Goal: Information Seeking & Learning: Find specific page/section

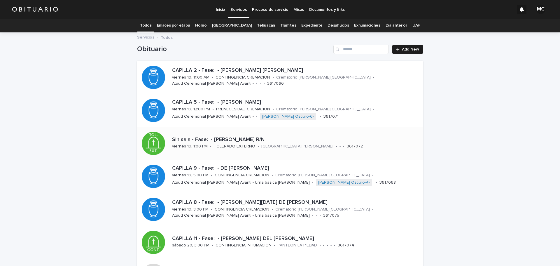
click at [246, 136] on div "Sin sala - Fase: - [PERSON_NAME] R/N" at bounding box center [296, 139] width 249 height 8
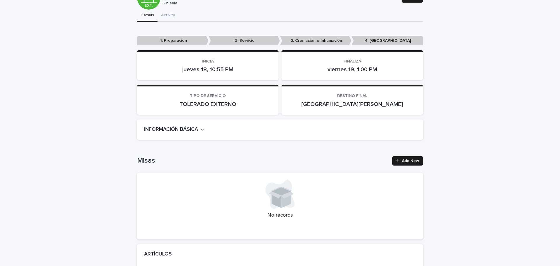
scroll to position [117, 0]
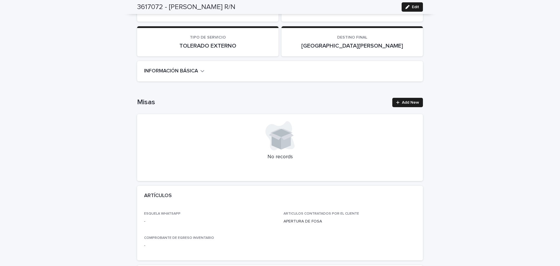
click at [203, 72] on icon "button" at bounding box center [203, 70] width 4 height 5
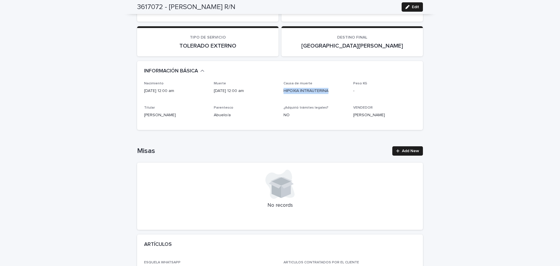
drag, startPoint x: 282, startPoint y: 89, endPoint x: 332, endPoint y: 94, distance: 49.9
click at [332, 94] on div "Causa de muerte HIPOXIA INTRAUTERINA" at bounding box center [315, 89] width 63 height 17
copy p "HIPOXIA INTRAUTERINA"
click at [312, 123] on div "Nacimiento 18/09/2025 12:00 am Muerte 18/09/2025 12:00 am Causa de muerte HIPOX…" at bounding box center [280, 105] width 286 height 48
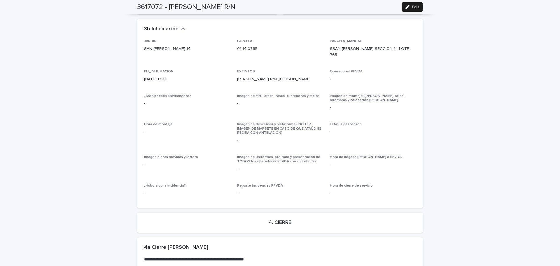
scroll to position [1324, 0]
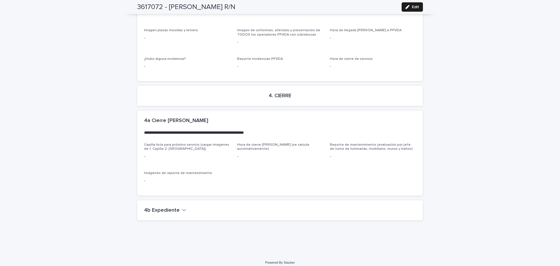
click at [176, 208] on button "4b Expediente" at bounding box center [165, 210] width 42 height 6
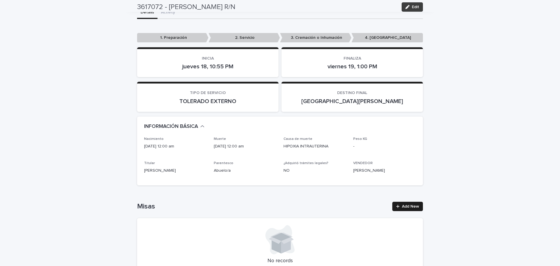
scroll to position [32, 0]
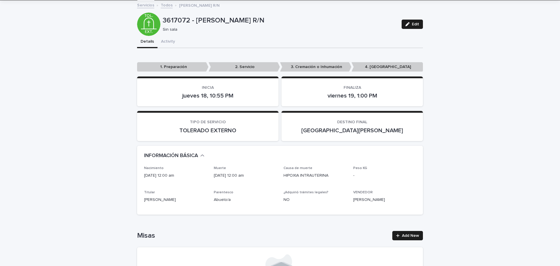
click at [163, 7] on link "Todos" at bounding box center [167, 4] width 12 height 7
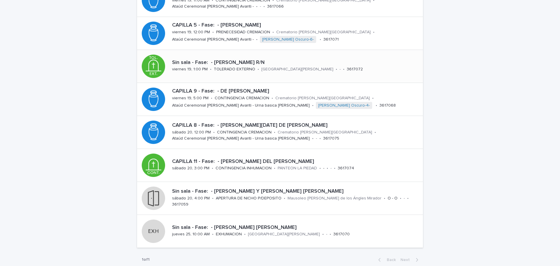
scroll to position [106, 0]
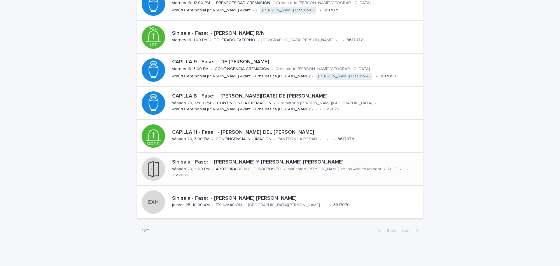
click at [283, 171] on div "Sin sala - Fase: - AURIOLES Y MELLADO JOSE LUIS sábado 20, 4:00 PM • APERTURA D…" at bounding box center [296, 169] width 253 height 24
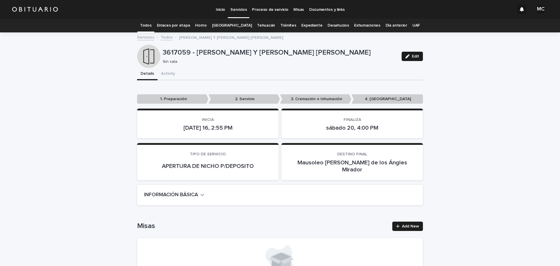
click at [199, 192] on button "INFORMACIÓN BÁSICA" at bounding box center [174, 195] width 60 height 6
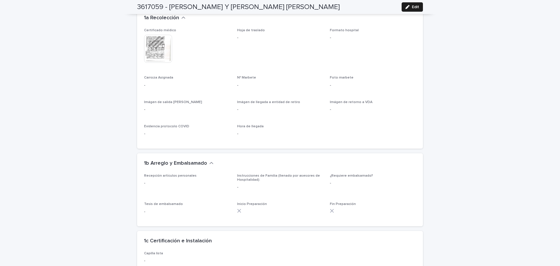
scroll to position [555, 0]
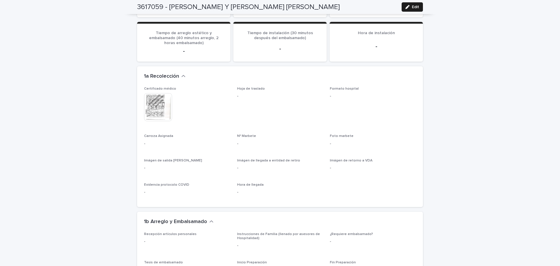
click at [158, 93] on img at bounding box center [158, 107] width 28 height 28
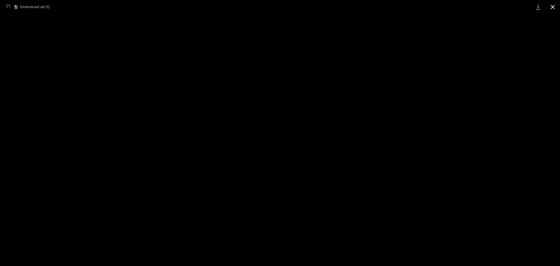
click at [552, 8] on button "Close gallery" at bounding box center [553, 7] width 15 height 14
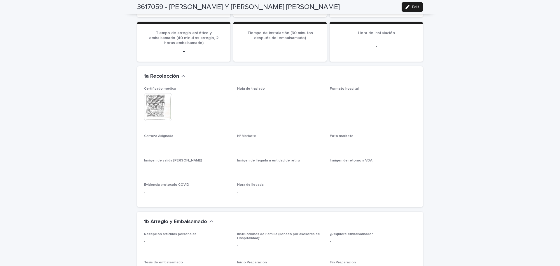
click at [288, 134] on p "Nº Marbete" at bounding box center [280, 136] width 86 height 4
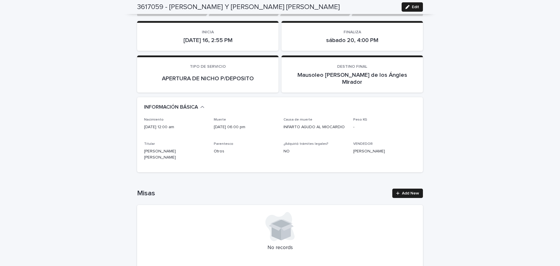
scroll to position [0, 0]
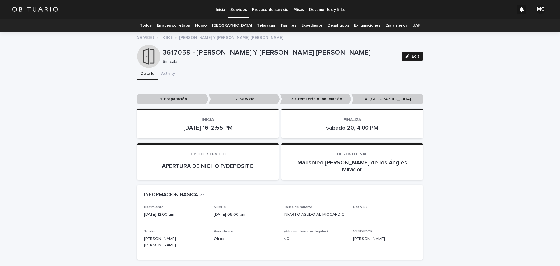
click at [165, 39] on link "Todos" at bounding box center [167, 37] width 12 height 7
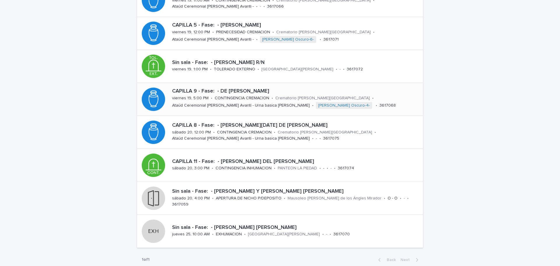
scroll to position [106, 0]
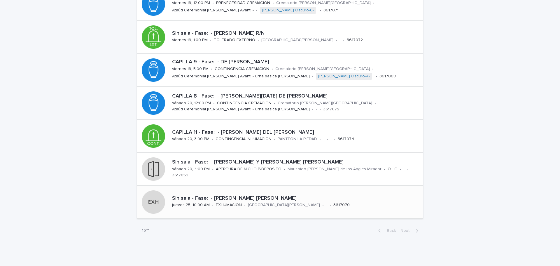
click at [242, 205] on div "Sin sala - Fase: - FLORES LARA JOSE MIGUEL jueves 25, 10:00 AM • EXHUMACION • P…" at bounding box center [296, 202] width 253 height 18
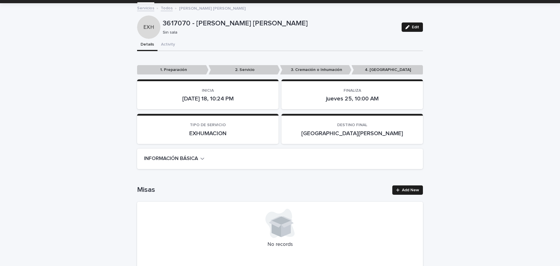
scroll to position [88, 0]
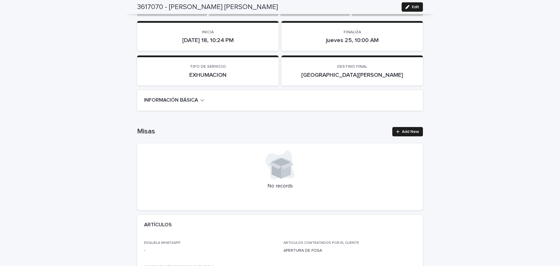
click at [199, 102] on button "INFORMACIÓN BÁSICA" at bounding box center [174, 100] width 60 height 6
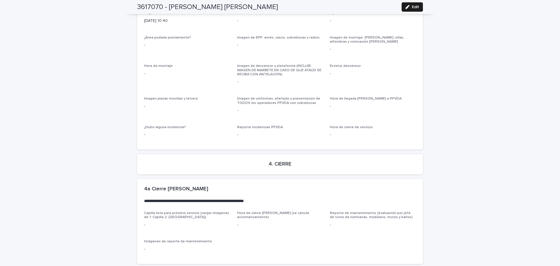
scroll to position [1317, 0]
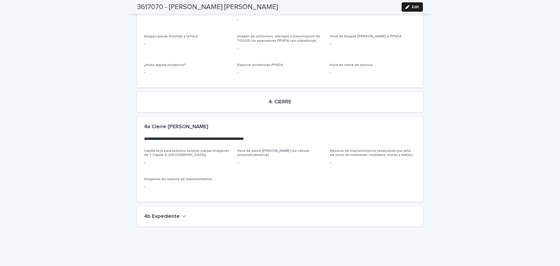
click at [182, 213] on icon "button" at bounding box center [184, 215] width 4 height 5
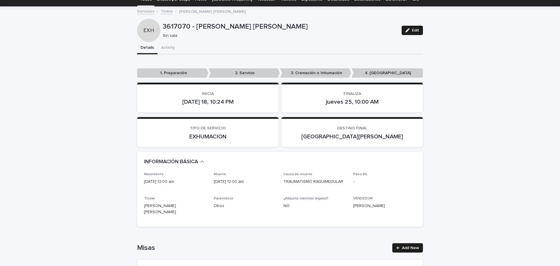
scroll to position [0, 0]
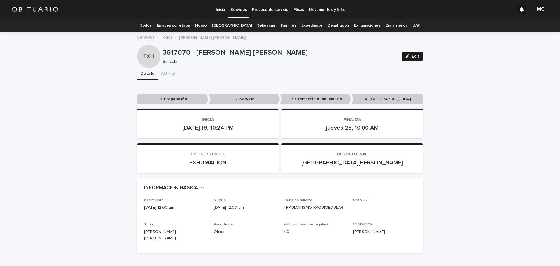
click at [165, 38] on link "Todos" at bounding box center [167, 37] width 12 height 7
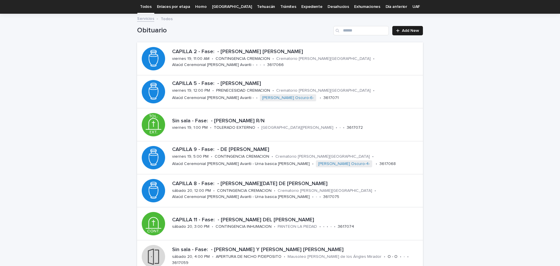
scroll to position [77, 0]
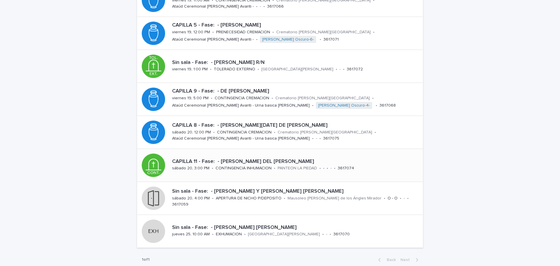
click at [279, 161] on p "CAPILLA 11 - Fase: - [PERSON_NAME] DEL [PERSON_NAME]" at bounding box center [296, 162] width 249 height 6
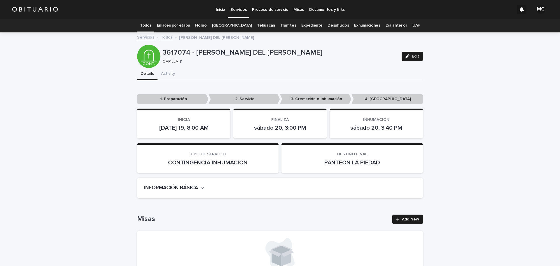
click at [204, 189] on icon "button" at bounding box center [203, 187] width 4 height 5
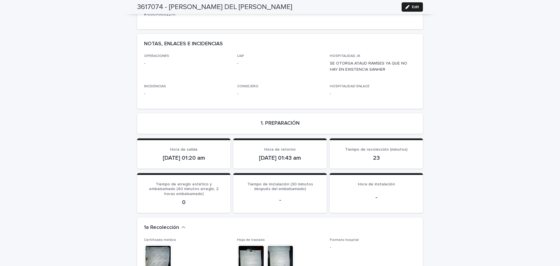
scroll to position [496, 0]
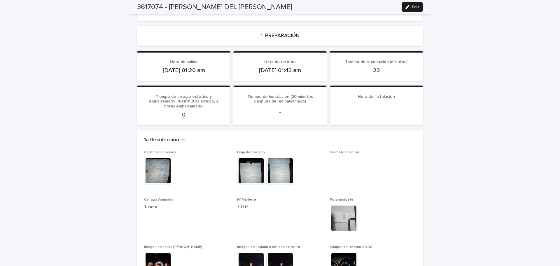
click at [156, 166] on img at bounding box center [158, 171] width 28 height 28
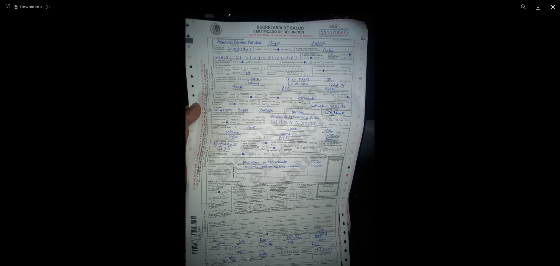
click at [555, 6] on button "Close gallery" at bounding box center [553, 7] width 15 height 14
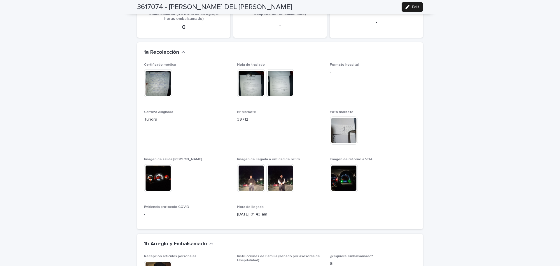
scroll to position [613, 0]
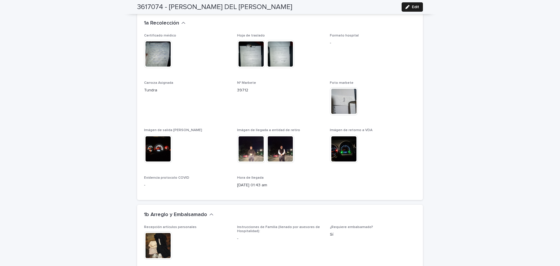
click at [276, 143] on img at bounding box center [281, 149] width 28 height 28
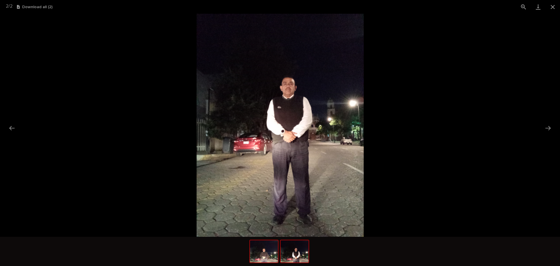
click at [267, 249] on img at bounding box center [264, 251] width 28 height 22
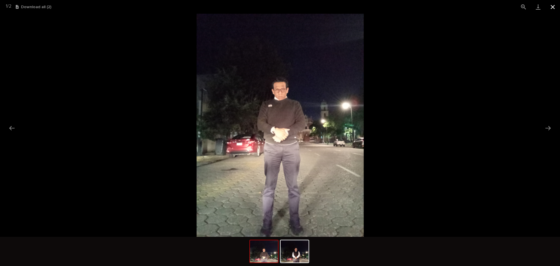
click at [551, 7] on button "Close gallery" at bounding box center [553, 7] width 15 height 14
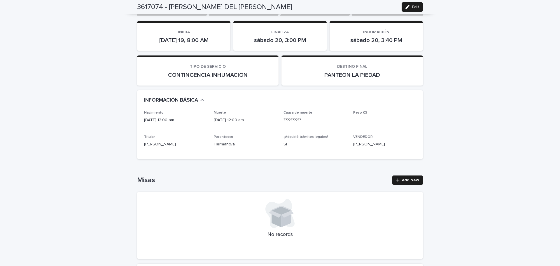
scroll to position [0, 0]
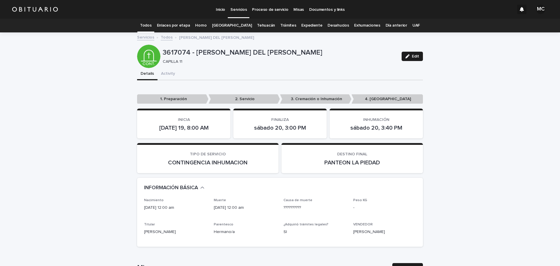
click at [165, 36] on link "Todos" at bounding box center [167, 37] width 12 height 7
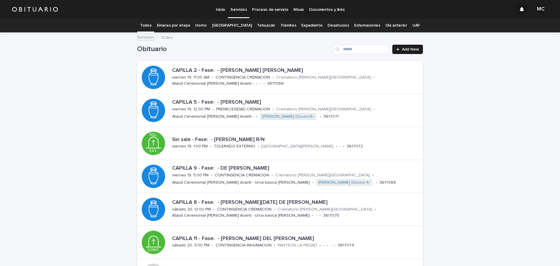
scroll to position [19, 0]
click at [302, 25] on link "Expediente" at bounding box center [312, 26] width 21 height 14
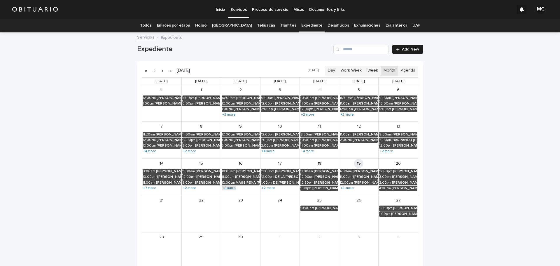
click at [227, 188] on link "+2 more" at bounding box center [229, 188] width 15 height 5
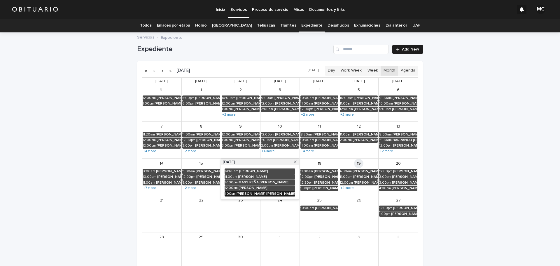
click at [248, 193] on div "SANCHEZ MENDOZA ANA ROSA" at bounding box center [266, 194] width 59 height 4
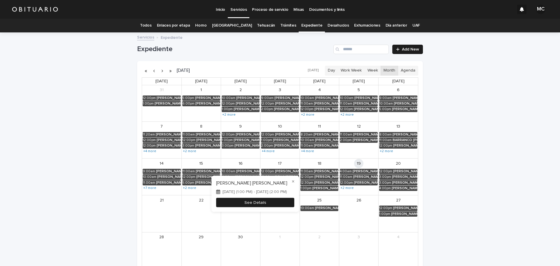
click at [223, 202] on button "See Details" at bounding box center [255, 203] width 78 height 10
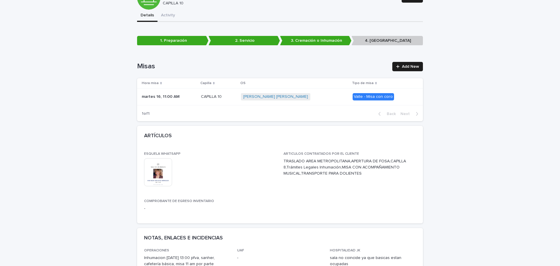
scroll to position [117, 0]
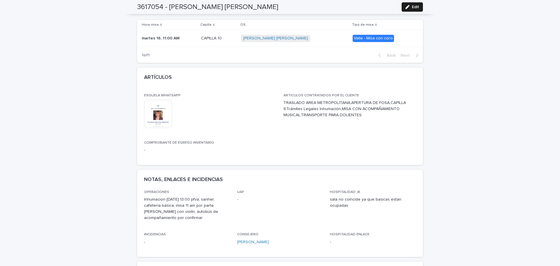
click at [156, 114] on img at bounding box center [158, 114] width 28 height 28
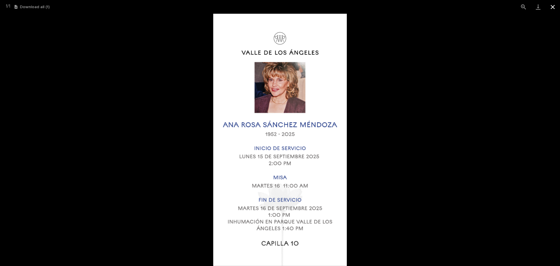
click at [554, 10] on button "Close gallery" at bounding box center [553, 7] width 15 height 14
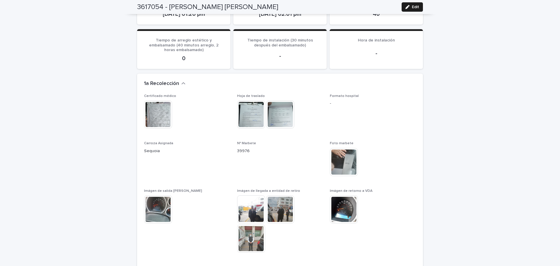
scroll to position [438, 0]
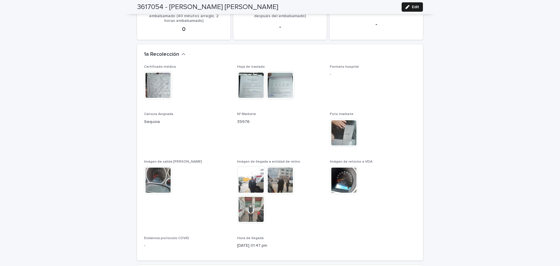
click at [158, 86] on img at bounding box center [158, 85] width 28 height 28
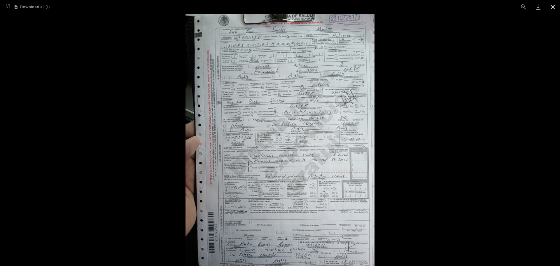
click at [553, 8] on button "Close gallery" at bounding box center [553, 7] width 15 height 14
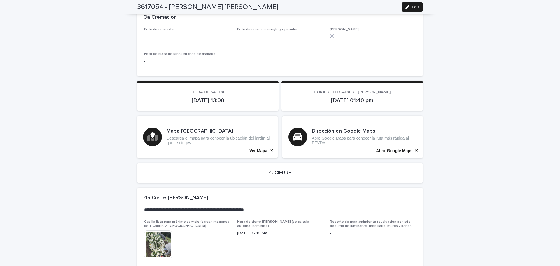
scroll to position [1238, 0]
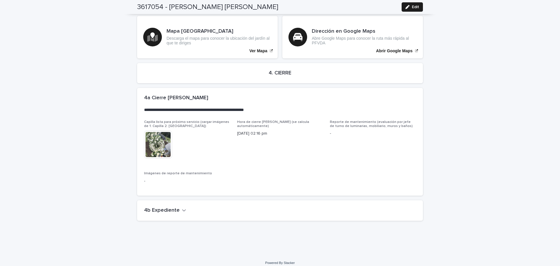
click at [168, 207] on h2 "4b Expediente" at bounding box center [162, 210] width 36 height 6
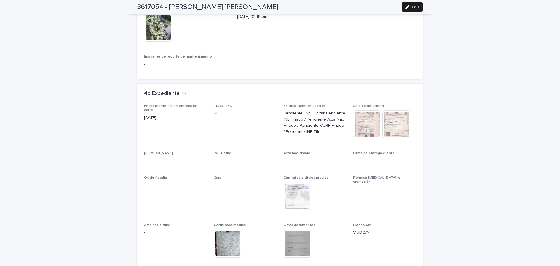
scroll to position [1384, 0]
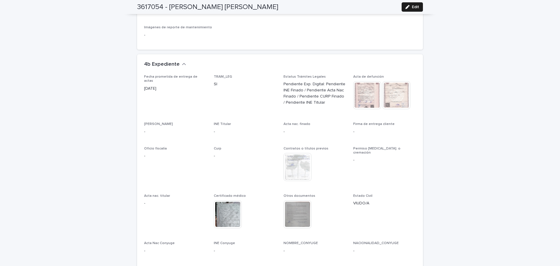
click at [296, 162] on img at bounding box center [298, 167] width 28 height 28
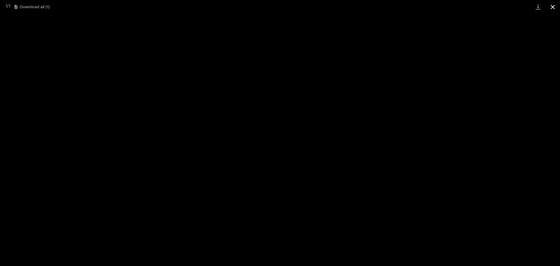
click at [552, 10] on button "Close gallery" at bounding box center [553, 7] width 15 height 14
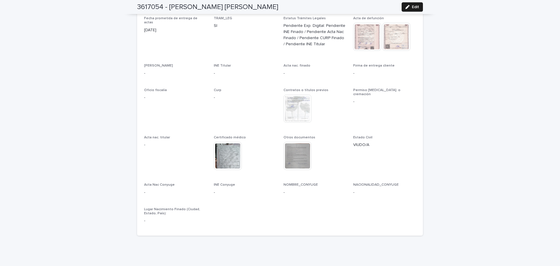
scroll to position [1458, 0]
